Goal: Task Accomplishment & Management: Manage account settings

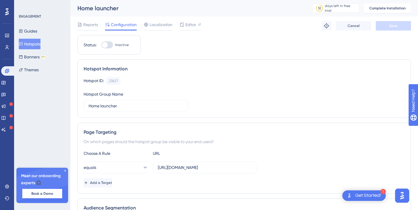
click at [8, 14] on icon at bounding box center [7, 11] width 4 height 7
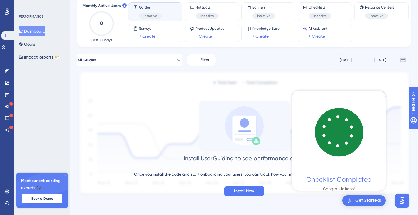
scroll to position [6, 0]
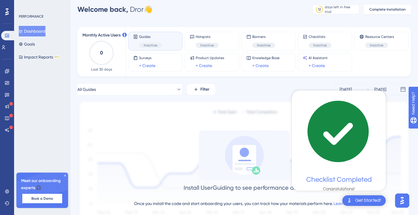
click at [363, 201] on div "Get Started!" at bounding box center [369, 200] width 26 height 6
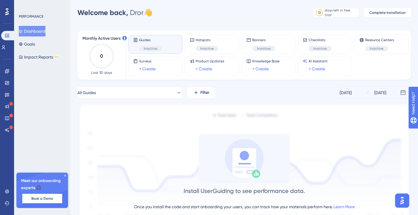
scroll to position [0, 0]
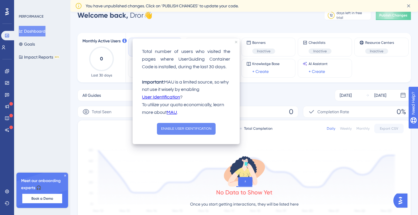
click at [192, 129] on button "ENABLE USER IDENTIFICATION" at bounding box center [186, 129] width 59 height 12
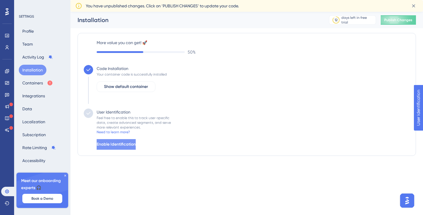
click at [136, 144] on span "Enable Identification" at bounding box center [116, 144] width 39 height 7
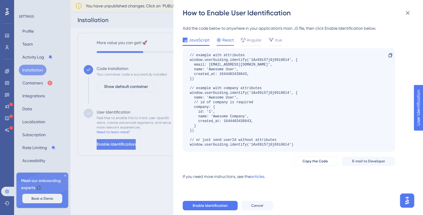
click at [230, 40] on span "React" at bounding box center [227, 39] width 11 height 7
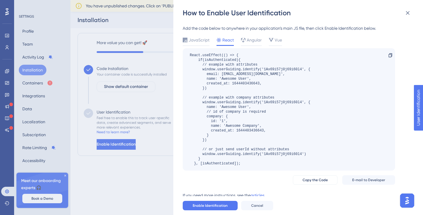
scroll to position [7, 0]
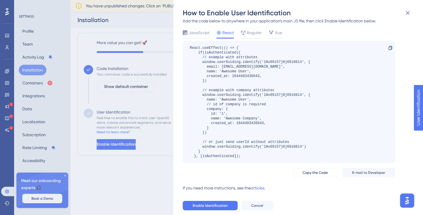
click at [147, 117] on div "How to Enable User Identification Add the code below to anywhere in your applic…" at bounding box center [211, 107] width 423 height 215
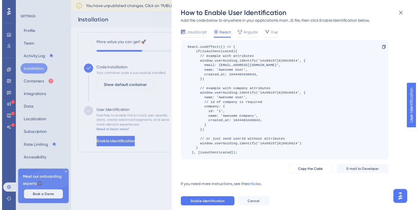
scroll to position [0, 0]
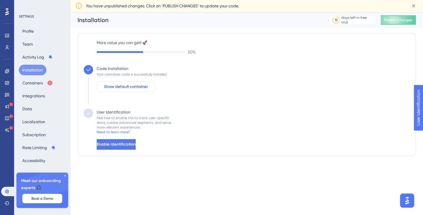
click at [146, 88] on span "Show default container" at bounding box center [126, 86] width 44 height 7
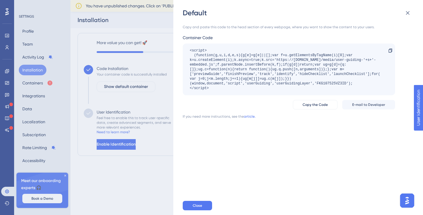
click at [147, 104] on div "Default Copy and paste this code to the head section of every webpage, where yo…" at bounding box center [211, 107] width 423 height 215
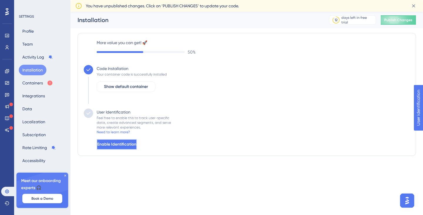
click at [136, 144] on span "Enable Identification" at bounding box center [116, 144] width 39 height 7
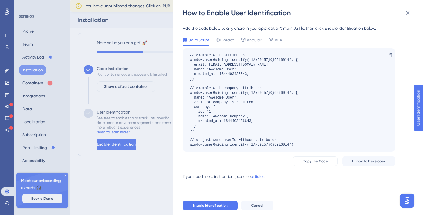
click at [256, 108] on div "// example with attributes window.userGuiding.identify('1Ax69i57j0j69i60l4', { …" at bounding box center [244, 100] width 108 height 94
click at [198, 200] on div "Enable Identification Cancel" at bounding box center [308, 205] width 250 height 19
click at [214, 206] on span "Enable Identification" at bounding box center [210, 205] width 35 height 5
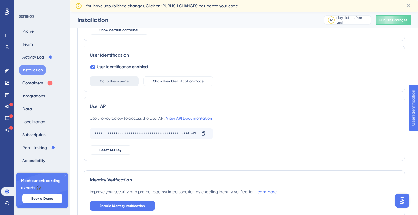
scroll to position [95, 0]
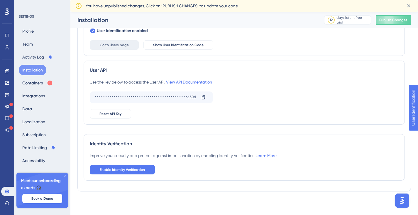
click at [114, 46] on span "Go to Users page" at bounding box center [114, 45] width 29 height 5
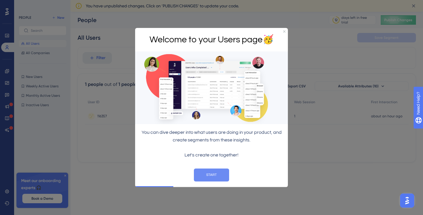
click at [215, 173] on button "START" at bounding box center [211, 174] width 35 height 13
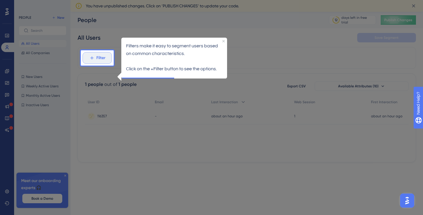
click at [99, 59] on span "Filter" at bounding box center [100, 57] width 9 height 7
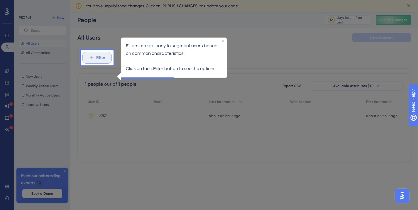
scroll to position [33, 0]
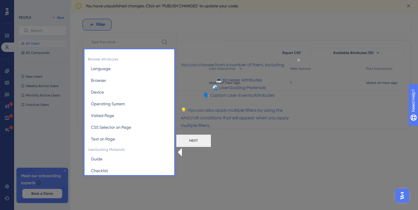
click at [211, 147] on button "NEXT" at bounding box center [193, 140] width 35 height 13
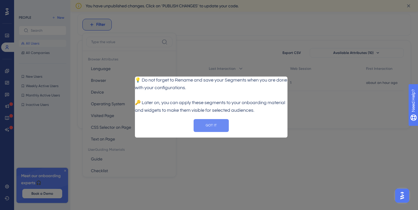
click at [211, 132] on button "GOT IT" at bounding box center [211, 125] width 35 height 13
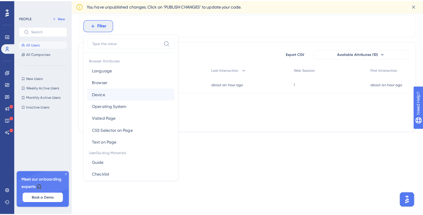
scroll to position [0, 0]
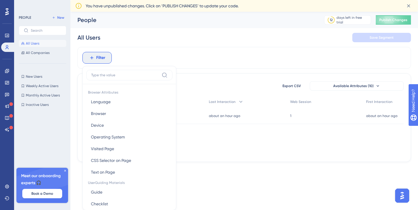
click at [208, 60] on div "Filter Browser Attributes Language Language Browser Browser Device Device Opera…" at bounding box center [245, 58] width 334 height 22
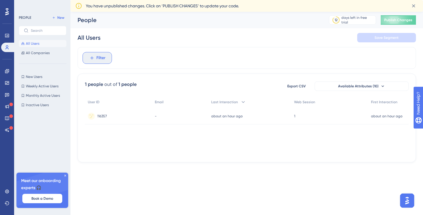
click at [96, 62] on button "Filter" at bounding box center [97, 58] width 29 height 12
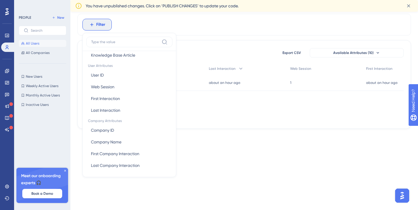
scroll to position [270, 0]
click at [209, 148] on html "Performance Users Engagement Widgets Feedback Product Updates Knowledge Base AI…" at bounding box center [209, 57] width 418 height 181
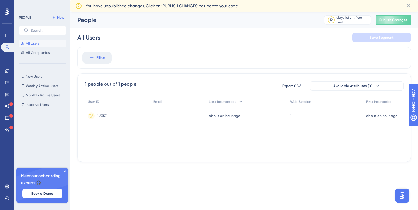
scroll to position [0, 0]
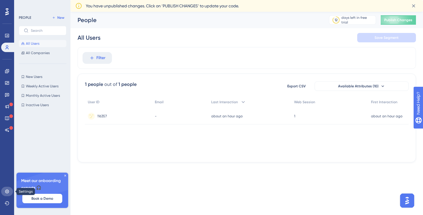
click at [5, 193] on icon at bounding box center [7, 191] width 5 height 5
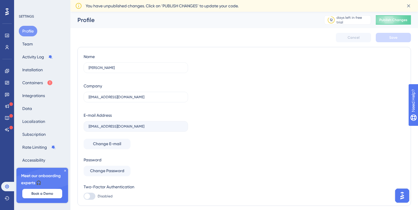
click at [65, 169] on icon at bounding box center [65, 171] width 4 height 4
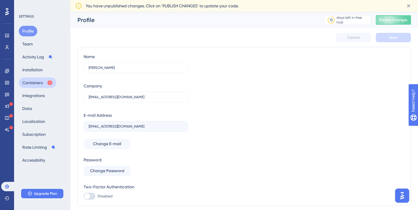
click at [36, 84] on button "Containers" at bounding box center [38, 83] width 38 height 11
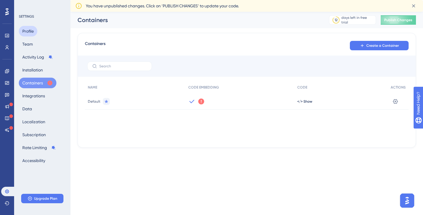
click at [29, 27] on button "Profile" at bounding box center [28, 31] width 18 height 11
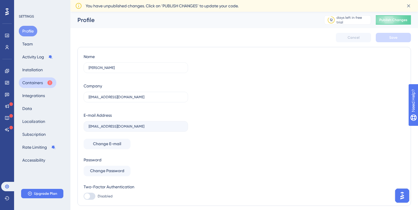
click at [31, 85] on button "Containers" at bounding box center [38, 83] width 38 height 11
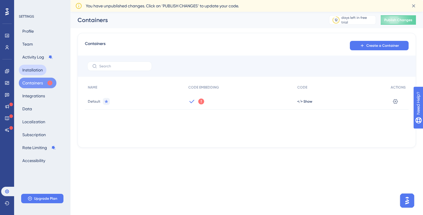
click at [27, 70] on button "Installation" at bounding box center [33, 70] width 28 height 11
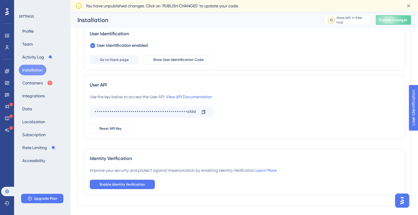
scroll to position [95, 0]
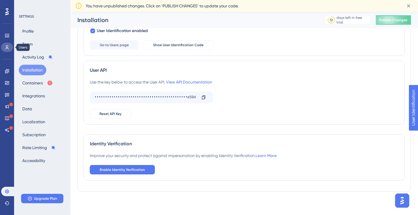
click at [7, 48] on icon at bounding box center [7, 47] width 3 height 4
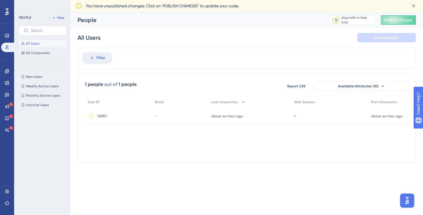
click at [105, 117] on span "116357" at bounding box center [102, 116] width 10 height 5
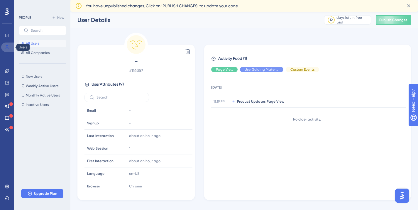
click at [7, 48] on icon at bounding box center [7, 47] width 3 height 4
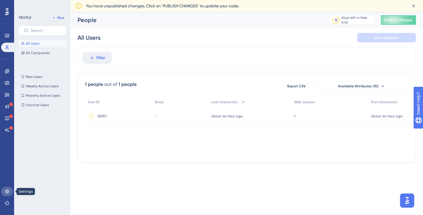
click at [10, 190] on link at bounding box center [7, 190] width 12 height 9
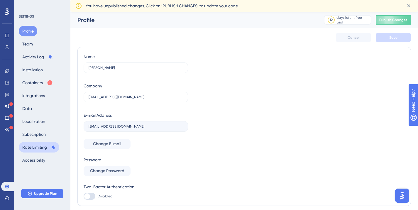
click at [45, 150] on button "Rate Limiting" at bounding box center [39, 147] width 41 height 11
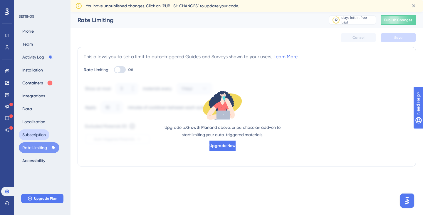
click at [41, 136] on button "Subscription" at bounding box center [34, 134] width 31 height 11
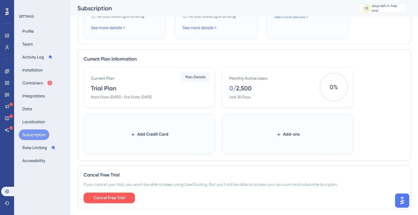
scroll to position [269, 0]
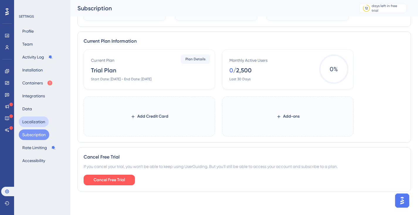
click at [37, 121] on button "Localization" at bounding box center [34, 121] width 30 height 11
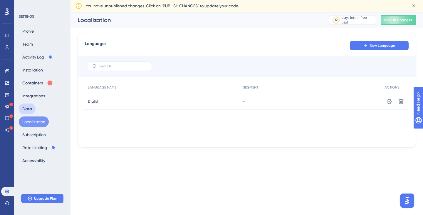
click at [31, 108] on button "Data" at bounding box center [27, 108] width 17 height 11
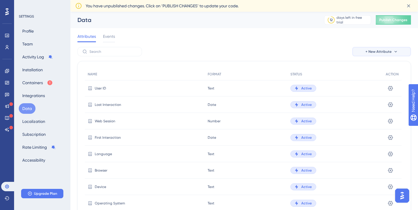
click at [394, 49] on icon at bounding box center [396, 51] width 5 height 5
click at [366, 70] on span "Custom Attribute" at bounding box center [377, 68] width 32 height 7
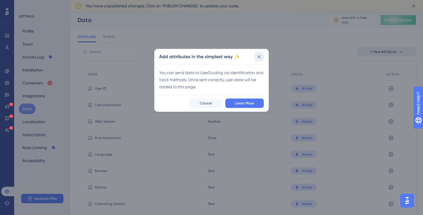
click at [258, 59] on icon at bounding box center [259, 57] width 6 height 6
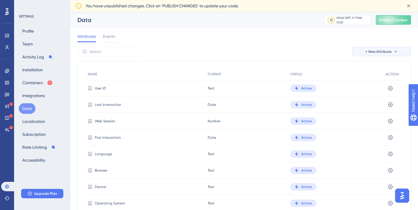
click at [373, 51] on span "+ New Attribute" at bounding box center [379, 51] width 26 height 5
click at [368, 68] on span "Custom Attribute" at bounding box center [377, 68] width 32 height 7
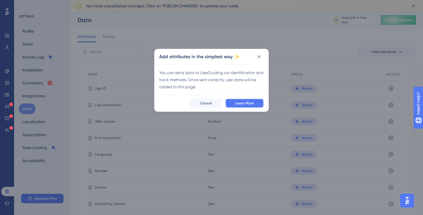
click at [247, 105] on span "Learn More" at bounding box center [244, 103] width 18 height 5
